Goal: Transaction & Acquisition: Purchase product/service

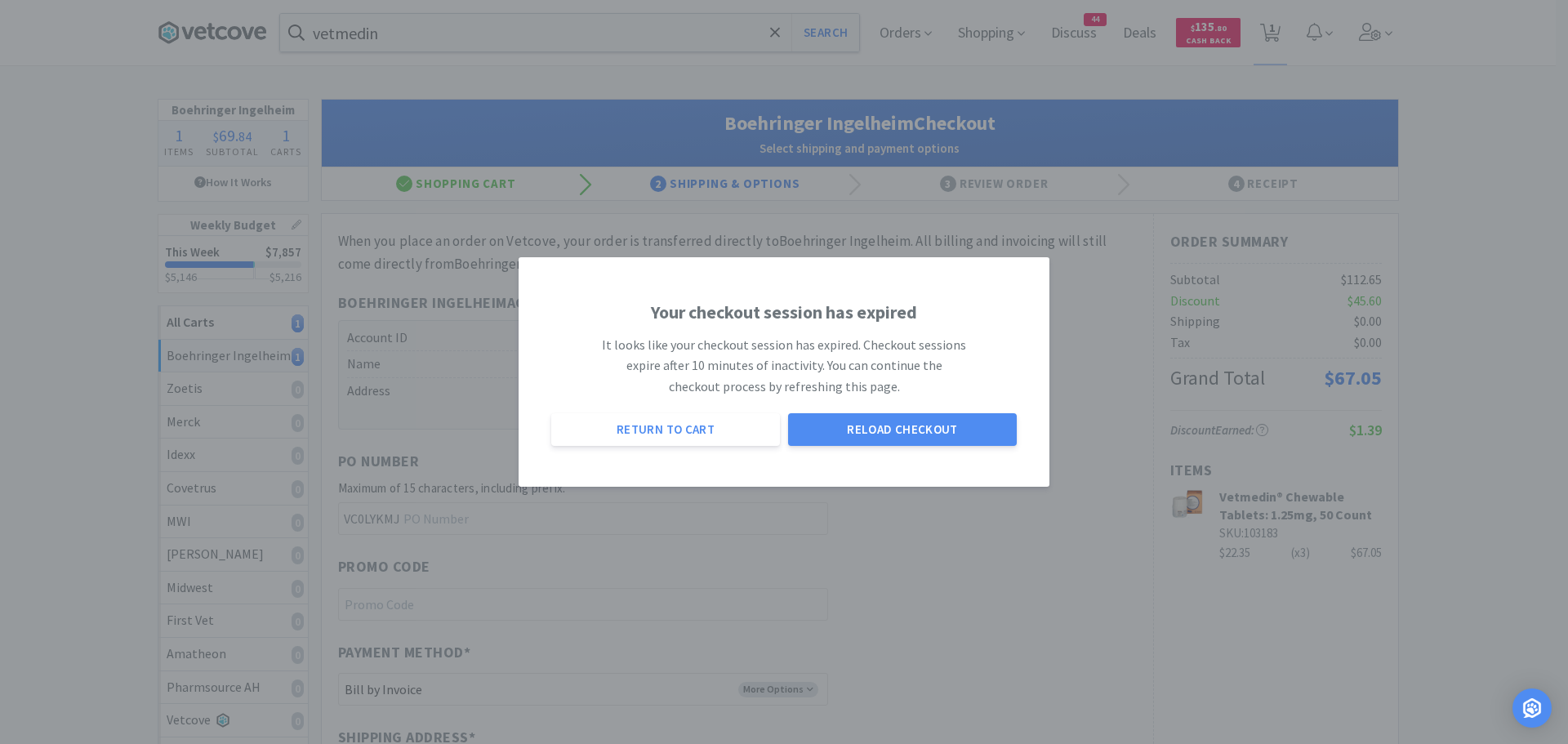
select select "invoice"
click at [884, 432] on button "Reload Checkout" at bounding box center [902, 430] width 228 height 33
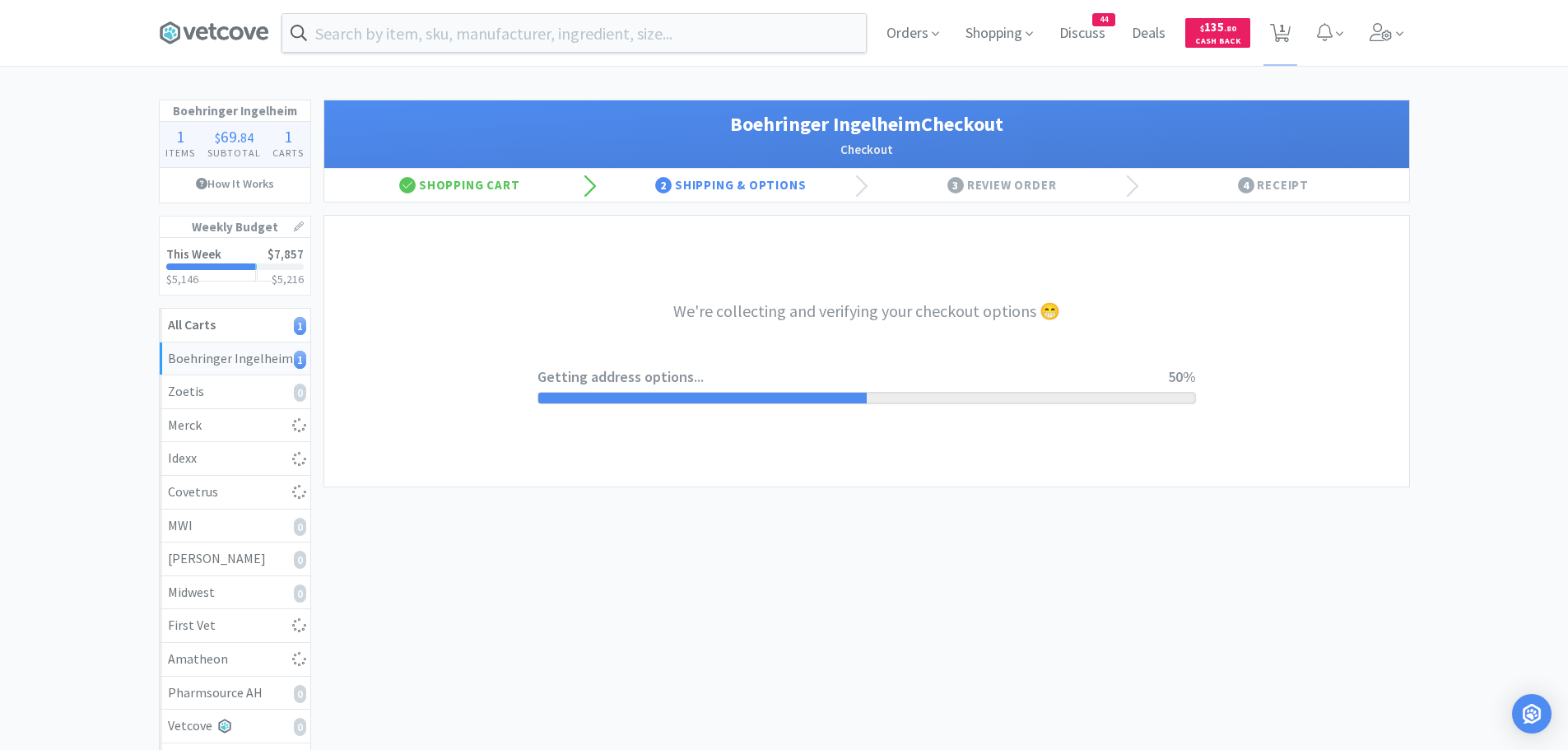
select select "invoice"
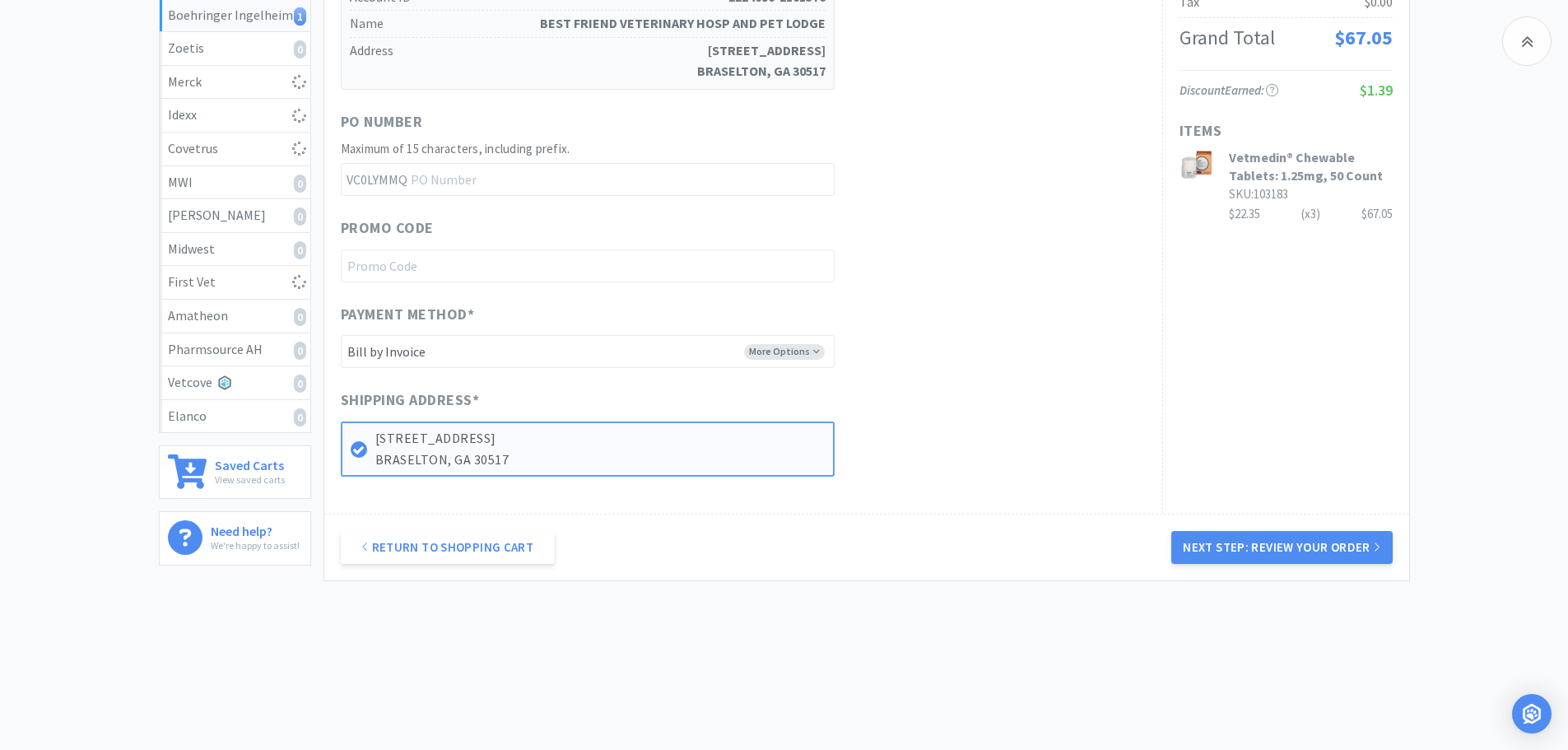
click at [1294, 547] on button "Next Step: Review Your Order" at bounding box center [1281, 548] width 220 height 33
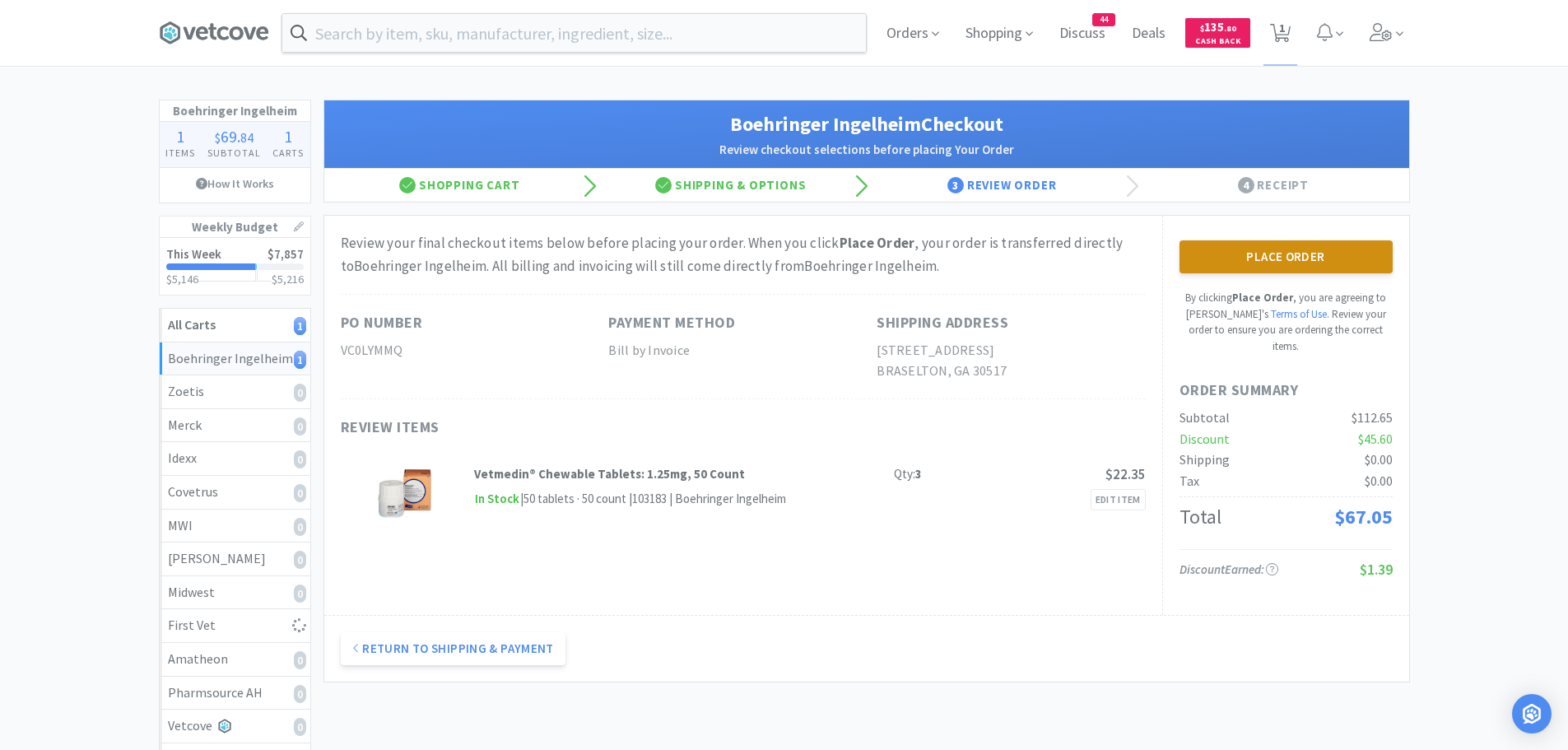
click at [1222, 264] on button "Place Order" at bounding box center [1286, 257] width 213 height 33
